Goal: Communication & Community: Answer question/provide support

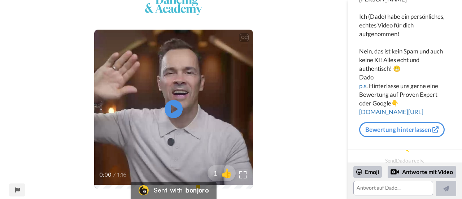
scroll to position [72, 0]
click at [371, 188] on textarea at bounding box center [393, 188] width 80 height 14
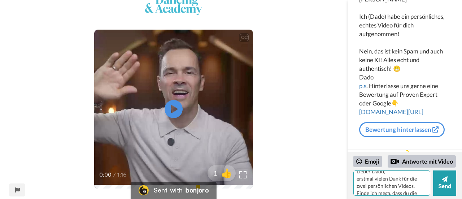
scroll to position [13, 0]
click at [368, 160] on div "Emoji" at bounding box center [367, 162] width 29 height 12
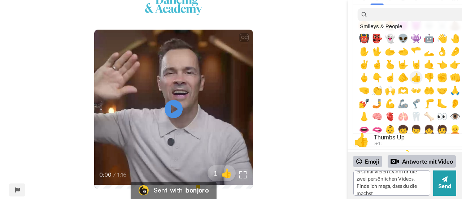
scroll to position [180, 0]
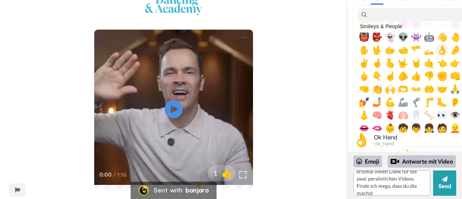
click at [443, 49] on span "👌" at bounding box center [442, 50] width 11 height 10
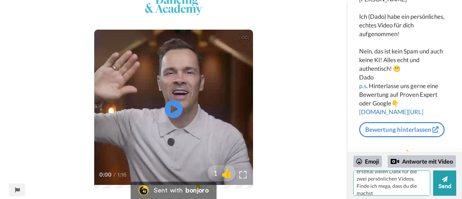
click at [393, 188] on textarea "Lieber Dado, erstmal vielen Dank für die zwei persönlichen Videos. Finde ich me…" at bounding box center [391, 182] width 77 height 25
click at [384, 191] on textarea "Lieber Dado, erstmal vielen Dank für die zwei persönlichen Videos. Finde ich me…" at bounding box center [391, 182] width 77 height 25
click at [416, 192] on textarea "Lieber Dado, erstmal vielen Dank für die zwei persönlichen Videos. Finde ich me…" at bounding box center [391, 182] width 77 height 25
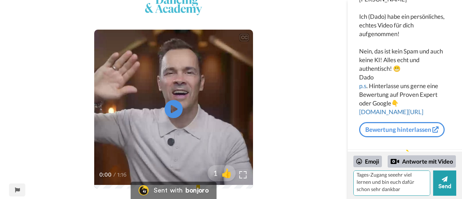
click at [403, 187] on textarea "Lieber Dado, erstmal vielen Dank für die zwei persönlichen Videos. Finde ich me…" at bounding box center [391, 182] width 77 height 25
click at [369, 161] on div "Emoji" at bounding box center [367, 162] width 29 height 12
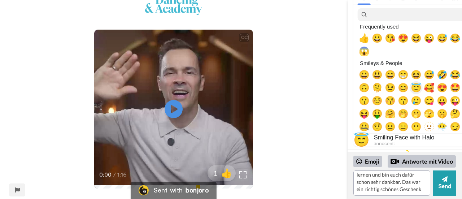
scroll to position [36, 0]
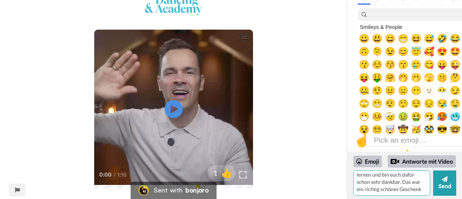
click at [421, 184] on textarea "Lieber Dado, erstmal vielen Dank für die zwei persönlichen Videos. Finde ich me…" at bounding box center [391, 182] width 77 height 25
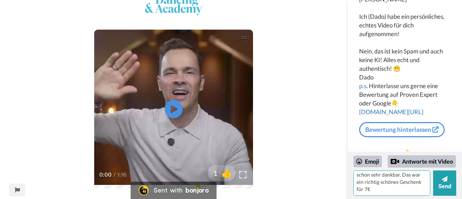
scroll to position [67, 0]
click at [370, 157] on div "Emoji" at bounding box center [367, 162] width 29 height 12
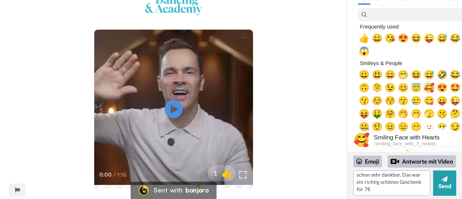
scroll to position [36, 0]
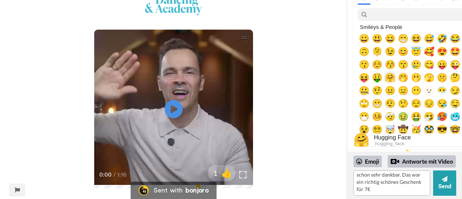
click at [390, 78] on span "🤗" at bounding box center [390, 78] width 11 height 10
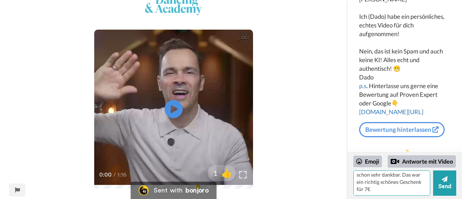
click at [394, 189] on textarea "Lieber Dado, erstmal vielen Dank für die zwei persönlichen Videos. Finde ich me…" at bounding box center [391, 182] width 77 height 25
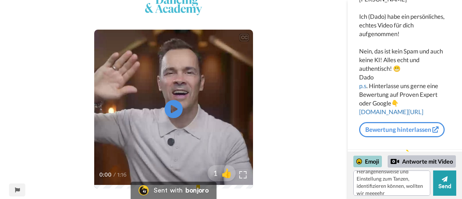
click at [366, 163] on div "Emoji" at bounding box center [367, 162] width 29 height 12
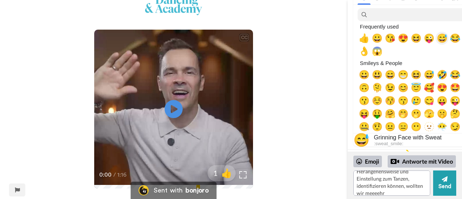
click at [443, 40] on span "😅" at bounding box center [442, 38] width 11 height 10
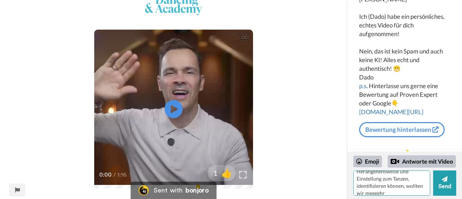
click at [398, 192] on textarea "Lieber Dado, erstmal vielen Dank für die zwei persönlichen Videos. Finde ich me…" at bounding box center [391, 182] width 77 height 25
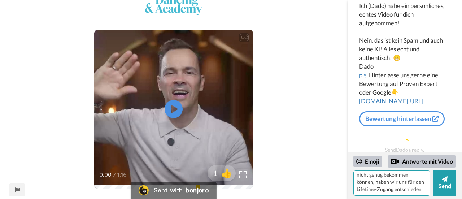
scroll to position [161, 0]
click at [373, 162] on div "Emoji" at bounding box center [367, 162] width 29 height 12
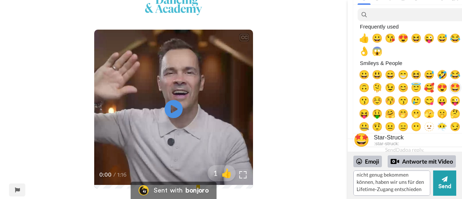
click at [455, 88] on span "🤩" at bounding box center [455, 88] width 11 height 10
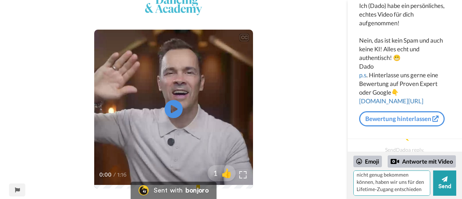
scroll to position [169, 0]
click at [369, 161] on div "Emoji" at bounding box center [367, 162] width 29 height 12
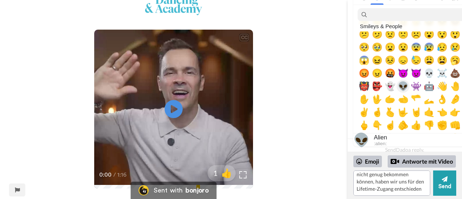
scroll to position [180, 0]
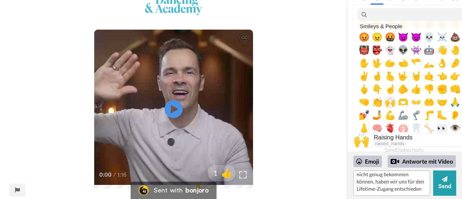
click at [390, 101] on span "🙌" at bounding box center [390, 102] width 11 height 10
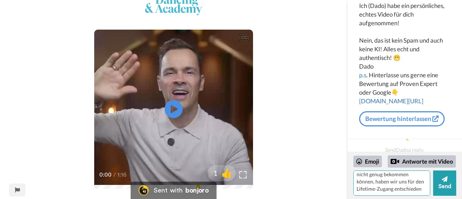
scroll to position [169, 0]
click at [376, 189] on textarea "Lieber Dado, erstmal vielen Dank für die zwei persönlichen Videos. Finde ich me…" at bounding box center [391, 182] width 77 height 25
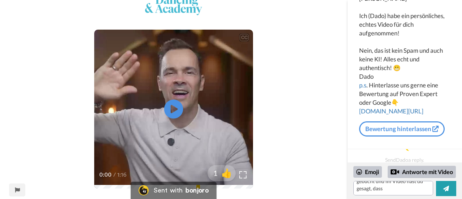
click at [175, 106] on icon "Play/Pause" at bounding box center [173, 109] width 19 height 34
click at [170, 99] on icon "Play/Pause" at bounding box center [173, 109] width 19 height 34
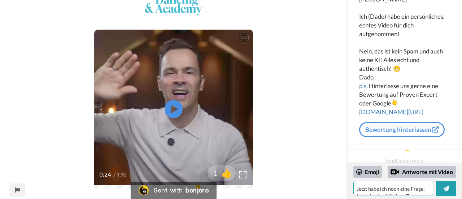
scroll to position [215, 0]
click at [393, 191] on textarea "Lieber Dado, erstmal vielen Dank für die zwei persönlichen Videos. Finde ich me…" at bounding box center [393, 188] width 80 height 14
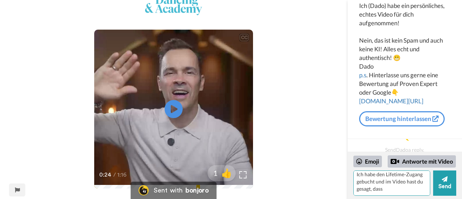
scroll to position [212, 0]
click at [171, 114] on icon at bounding box center [173, 109] width 19 height 19
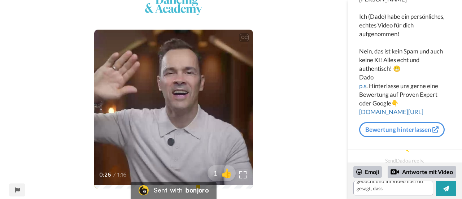
click at [127, 183] on div "0:26 / 1:16" at bounding box center [173, 177] width 159 height 15
click at [177, 109] on icon "Play/Pause" at bounding box center [173, 109] width 19 height 34
click at [184, 111] on video at bounding box center [173, 109] width 159 height 159
click at [388, 189] on textarea "Lieber Dado, erstmal vielen Dank für die zwei persönlichen Videos. Finde ich me…" at bounding box center [393, 188] width 80 height 14
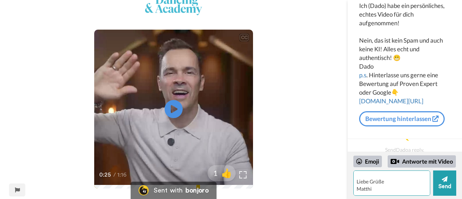
scroll to position [323, 0]
click at [359, 182] on textarea "Lieber Dado, erstmal vielen Dank für die zwei persönlichen Videos. Finde ich me…" at bounding box center [391, 182] width 77 height 25
drag, startPoint x: 356, startPoint y: 177, endPoint x: 395, endPoint y: 196, distance: 43.2
click at [356, 177] on textarea "Lieber Dado, erstmal vielen Dank für die zwei persönlichen Videos. Finde ich me…" at bounding box center [391, 182] width 77 height 25
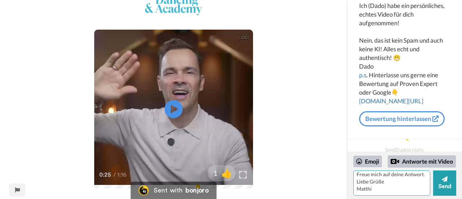
click at [377, 192] on textarea "Lieber Dado, erstmal vielen Dank für die zwei persönlichen Videos. Finde ich me…" at bounding box center [391, 182] width 77 height 25
click at [368, 192] on textarea "Lieber Dado, erstmal vielen Dank für die zwei persönlichen Videos. Finde ich me…" at bounding box center [391, 182] width 77 height 25
click at [380, 188] on textarea "Lieber Dado, erstmal vielen Dank für die zwei persönlichen Videos. Finde ich me…" at bounding box center [391, 182] width 77 height 25
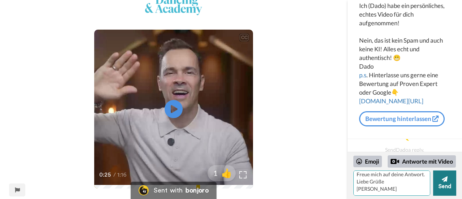
type textarea "Lieber Dado, erstmal vielen Dank für die zwei persönlichen Videos. Finde ich me…"
click at [439, 184] on button "Send" at bounding box center [444, 182] width 23 height 25
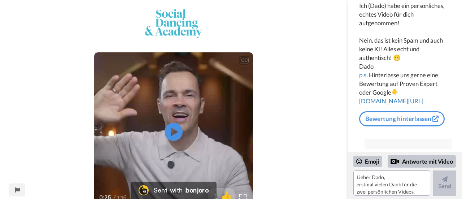
scroll to position [23, 0]
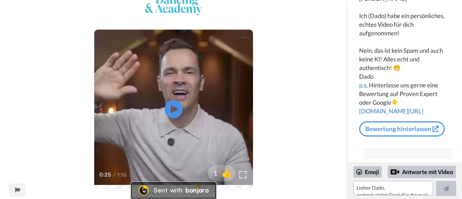
click at [192, 189] on div "bonjoro" at bounding box center [196, 190] width 23 height 6
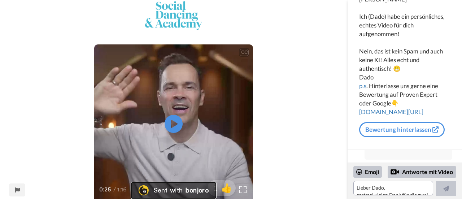
scroll to position [0, 0]
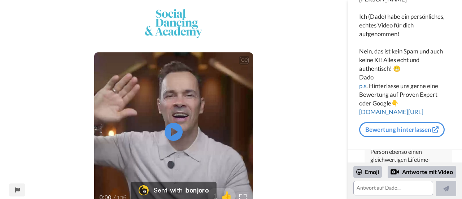
scroll to position [456, 0]
drag, startPoint x: 375, startPoint y: 155, endPoint x: 370, endPoint y: 148, distance: 8.1
click at [370, 90] on div "Dado Social Dancing Academy CEO [PERSON_NAME] (Dado) habe ein persönliches, ech…" at bounding box center [404, 9] width 114 height 162
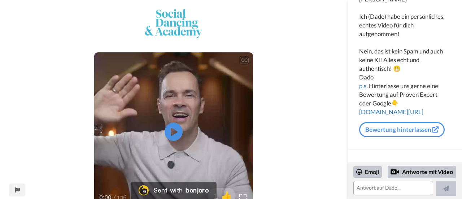
drag, startPoint x: 395, startPoint y: 151, endPoint x: 369, endPoint y: 153, distance: 26.0
click at [369, 153] on div "[PERSON_NAME] Lieber Dado, erstmal vielen Dank für die zwei persönlichen Videos…" at bounding box center [404, 156] width 114 height 13
copy div "Loremips Dolorsi Ametco Adip, elitsed doeius Temp inc utl etdo magnaaliquae Adm…"
